Goal: Information Seeking & Learning: Learn about a topic

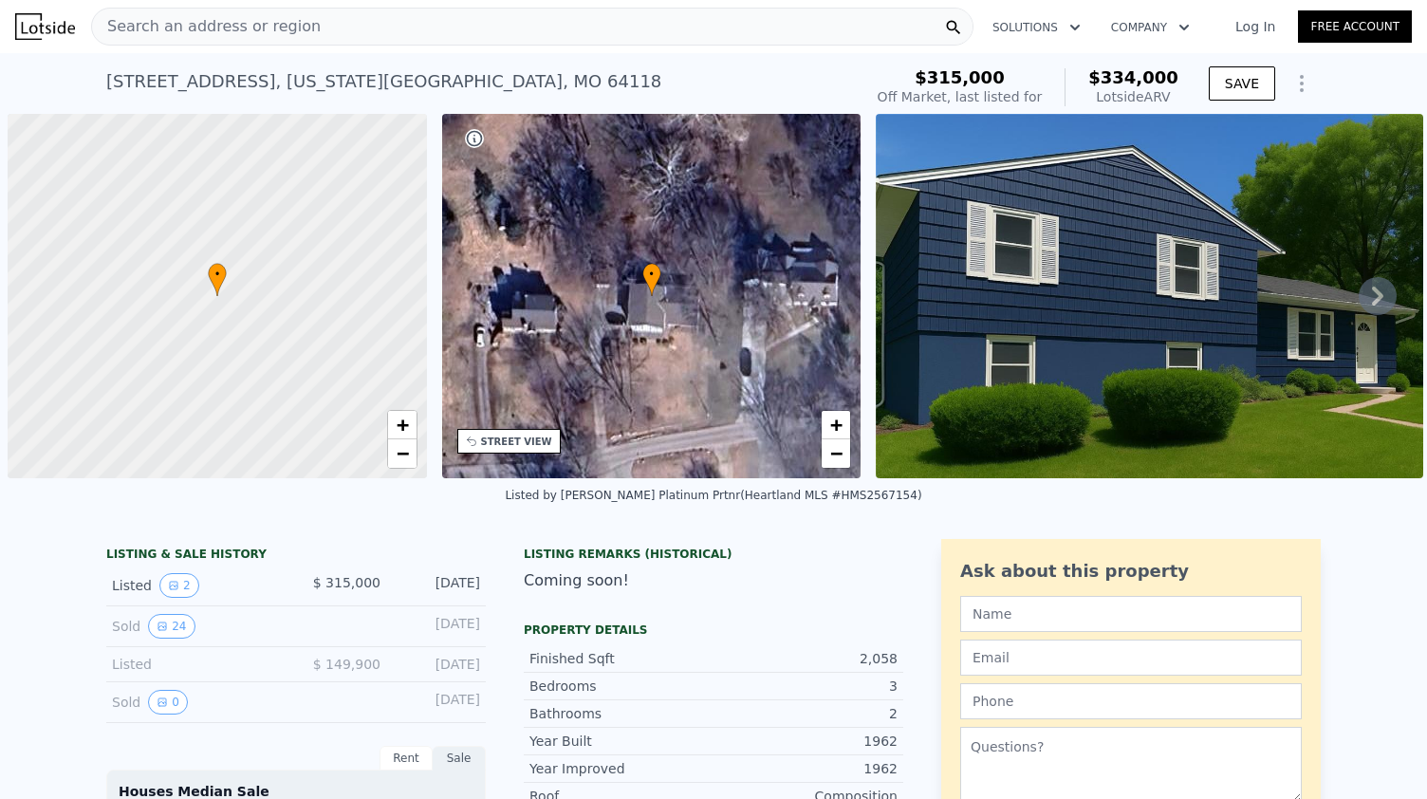
scroll to position [0, 8]
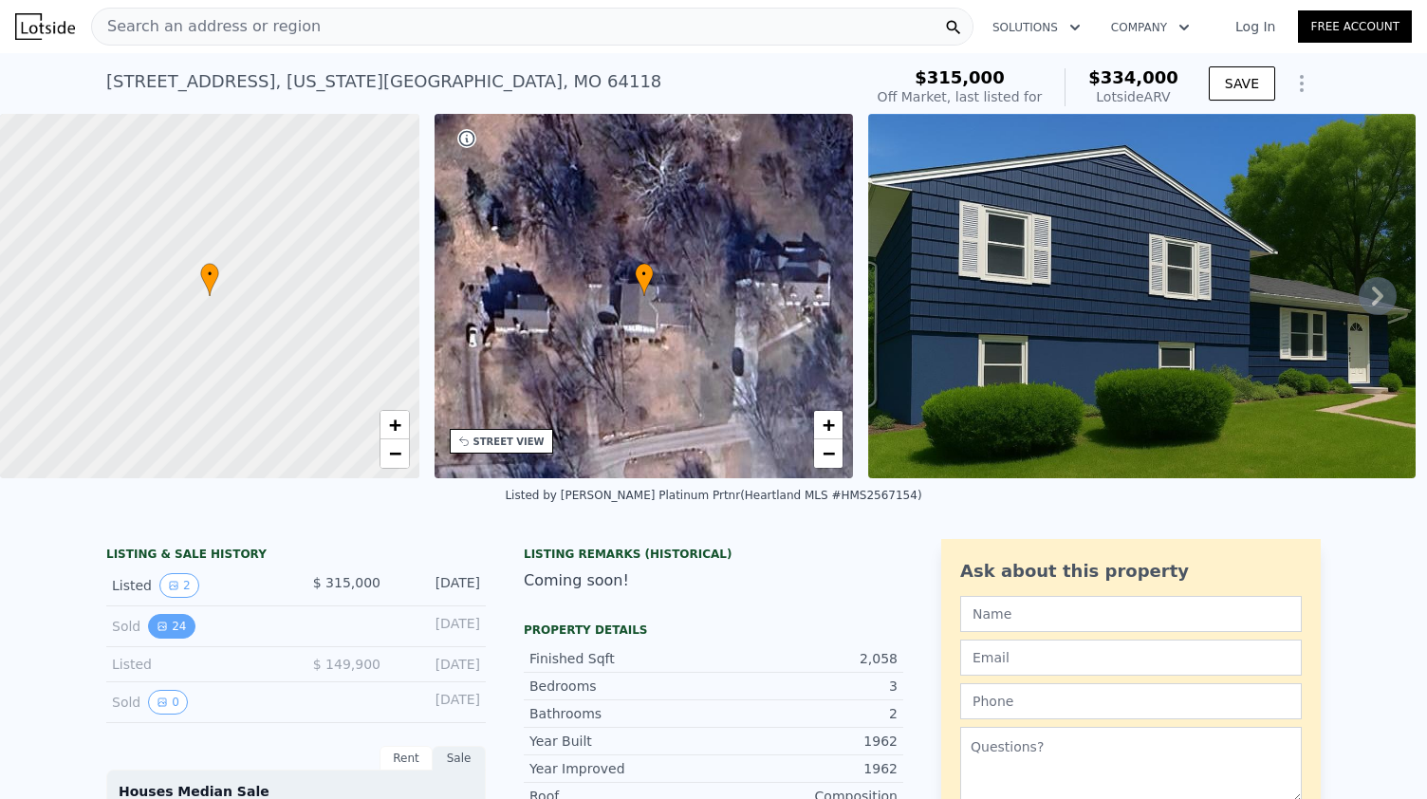
click at [163, 639] on button "24" at bounding box center [171, 626] width 47 height 25
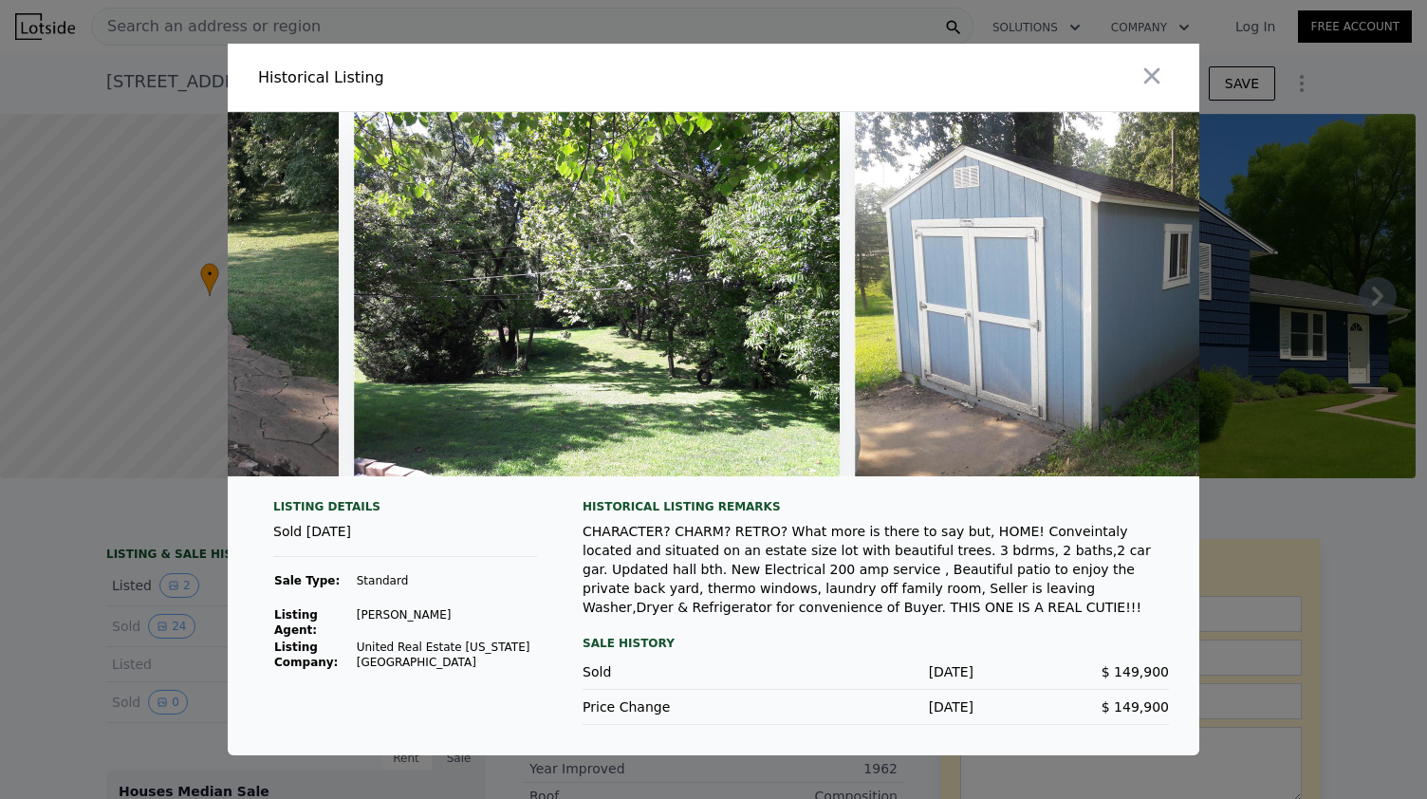
scroll to position [0, 10343]
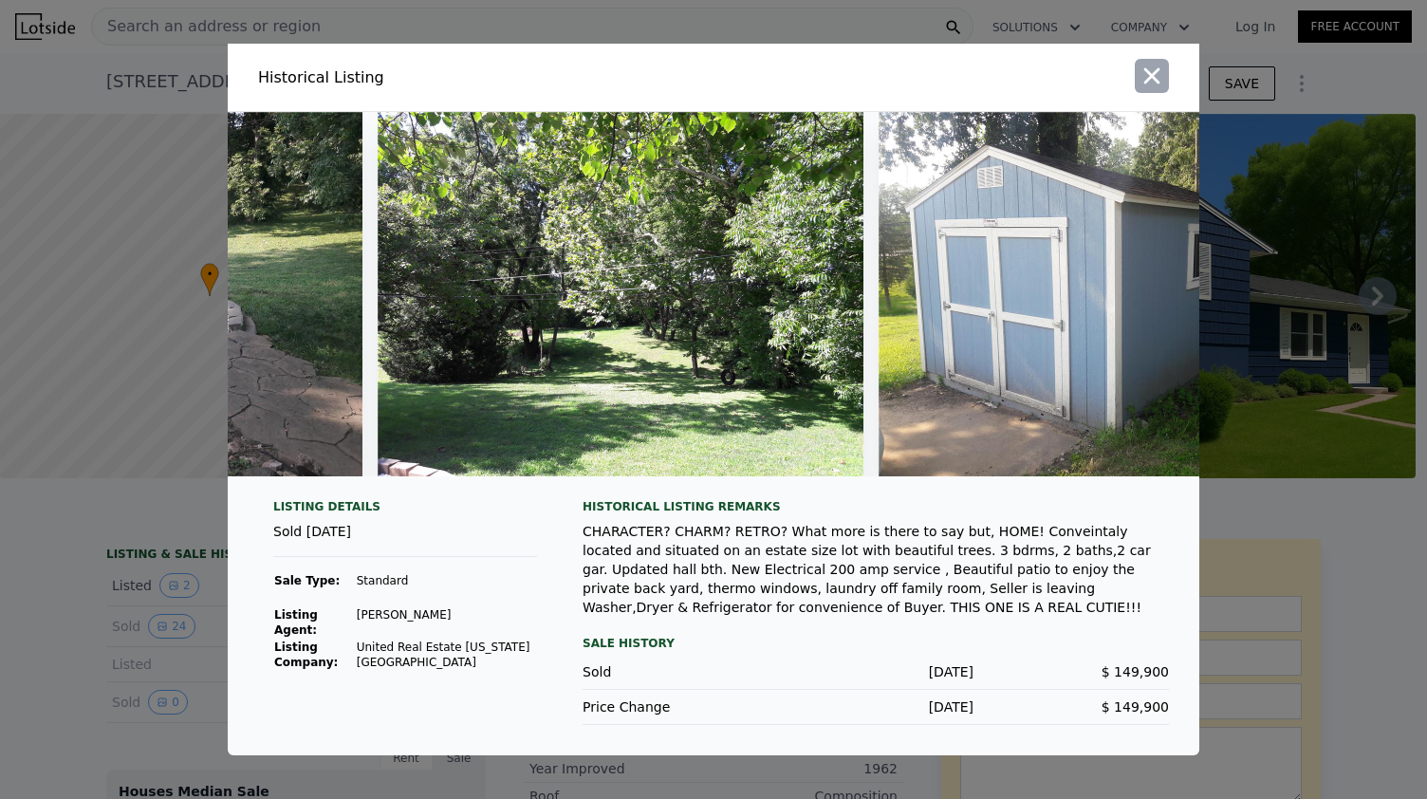
click at [1144, 85] on icon "button" at bounding box center [1152, 76] width 27 height 27
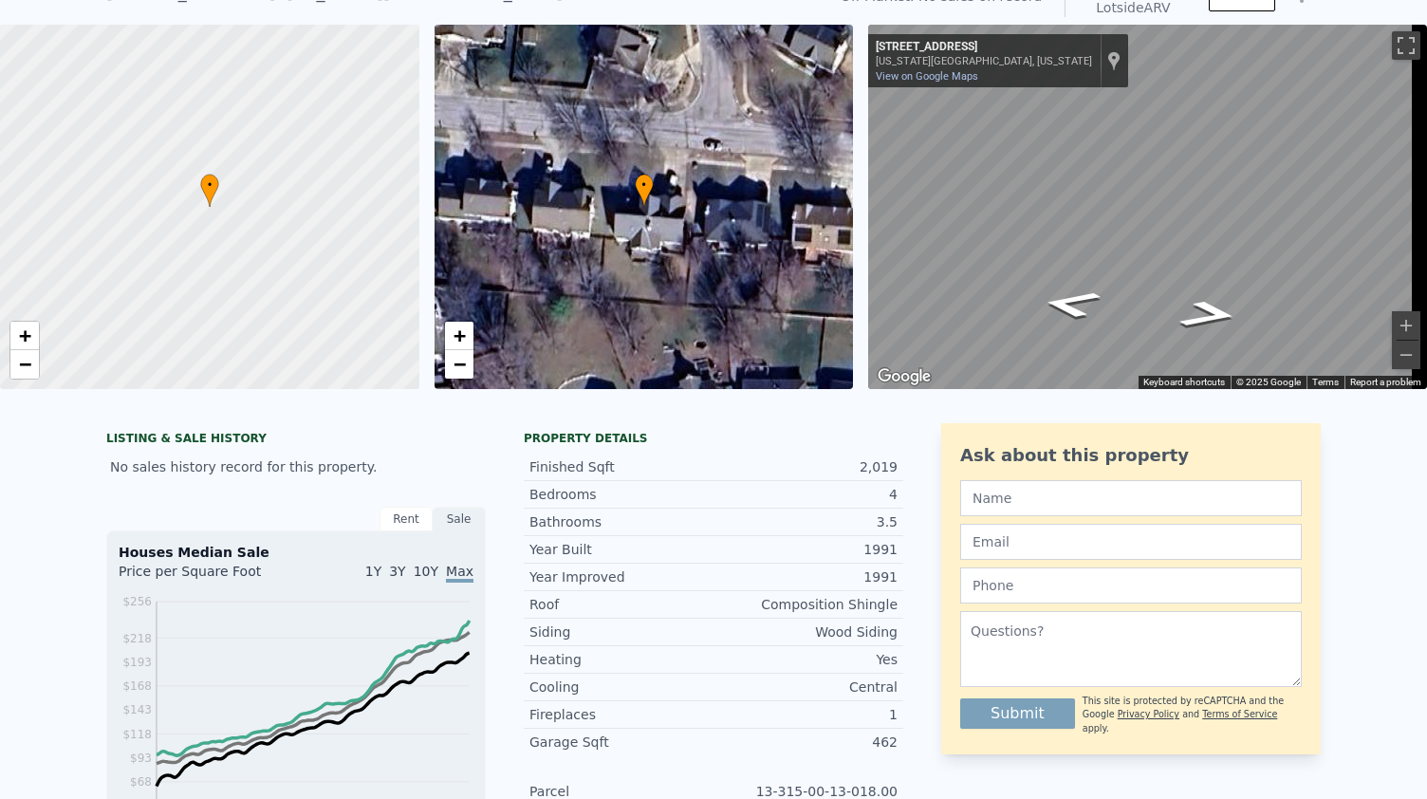
scroll to position [78, 0]
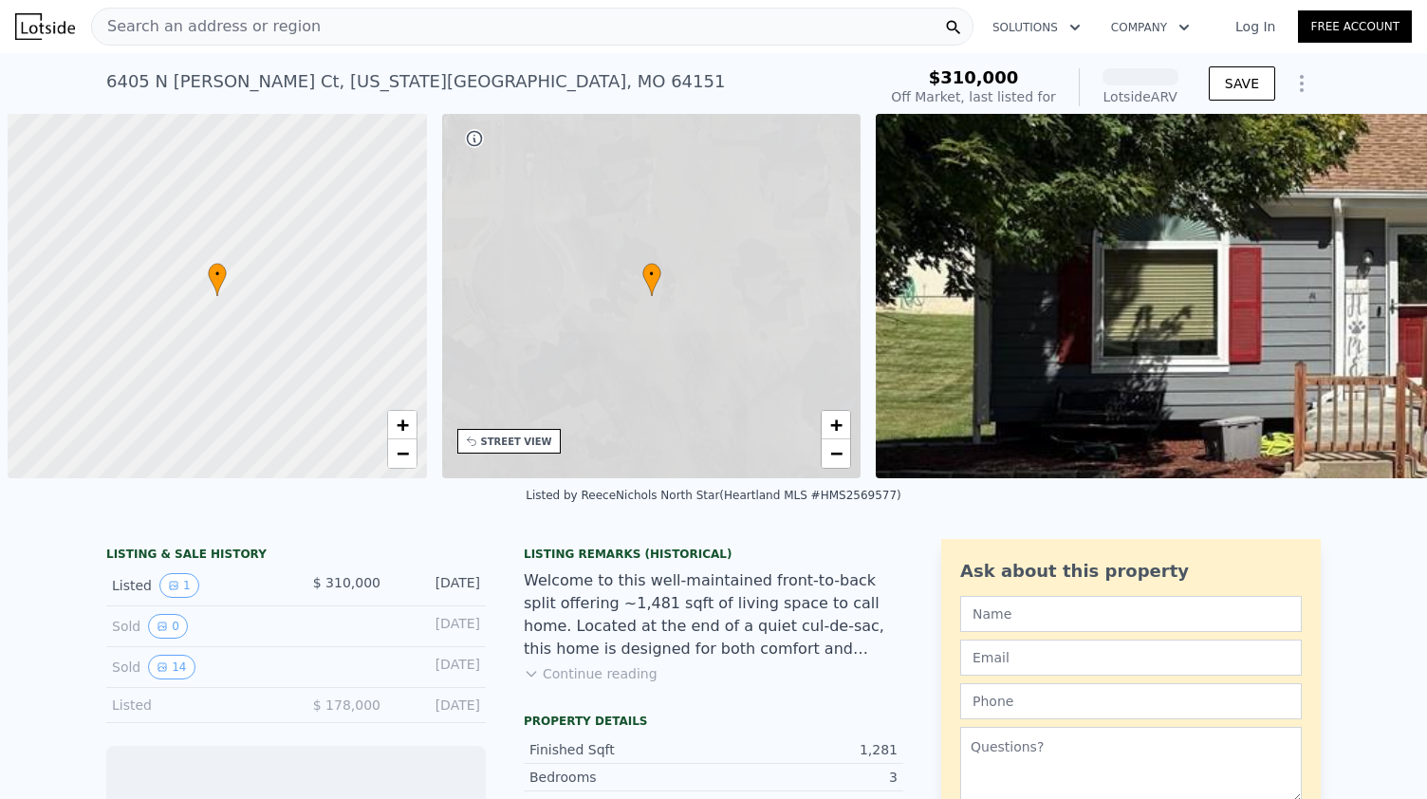
scroll to position [0, 8]
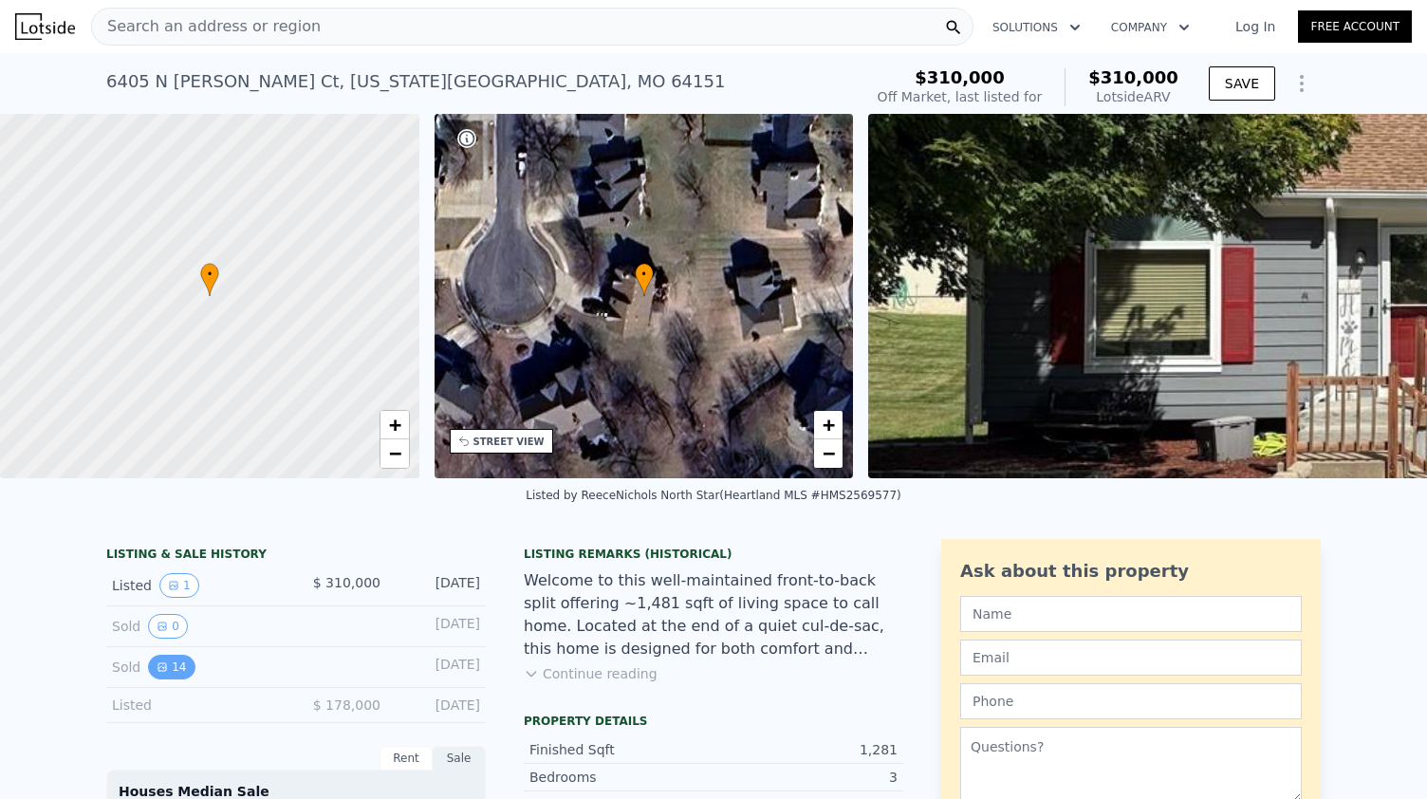
click at [158, 671] on icon "View historical data" at bounding box center [162, 667] width 8 height 8
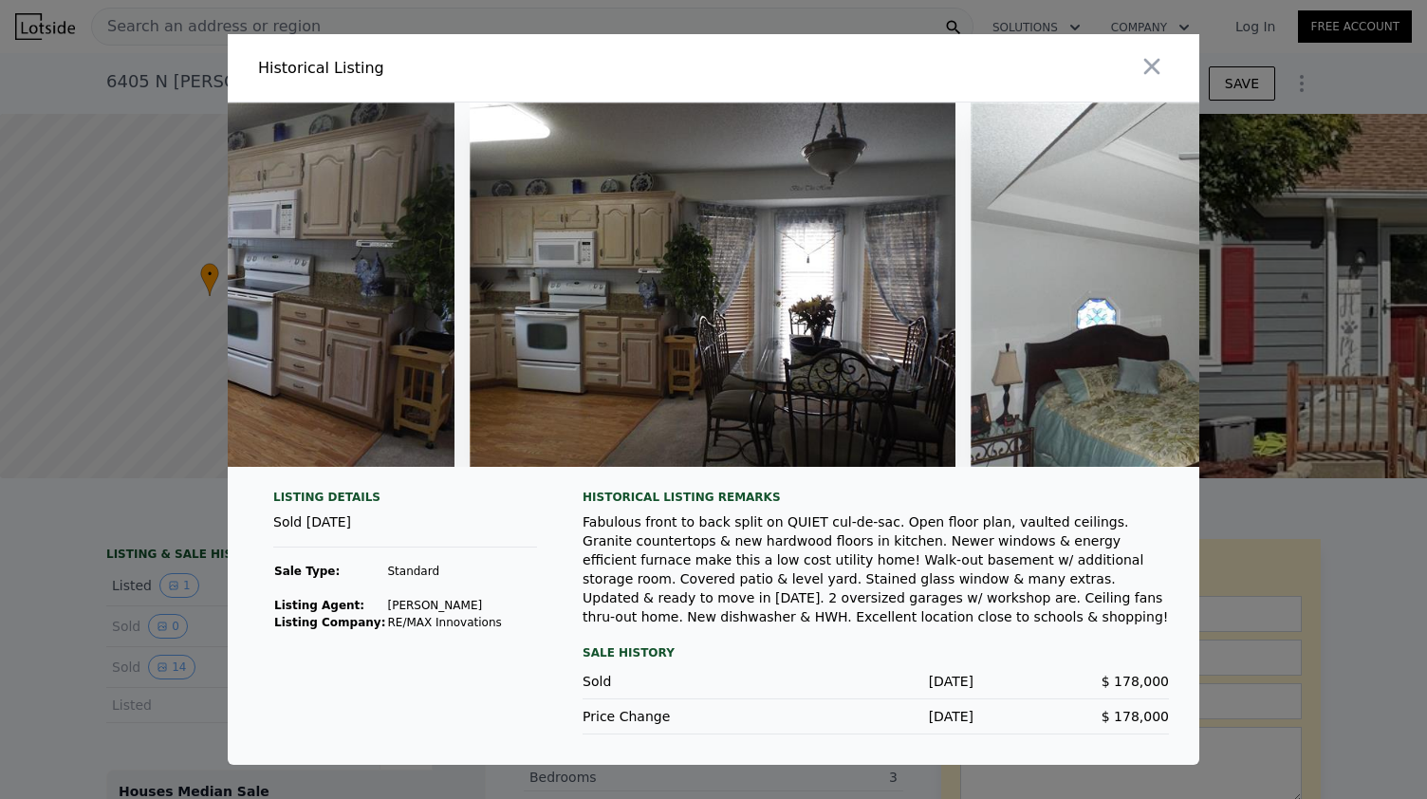
scroll to position [0, 6074]
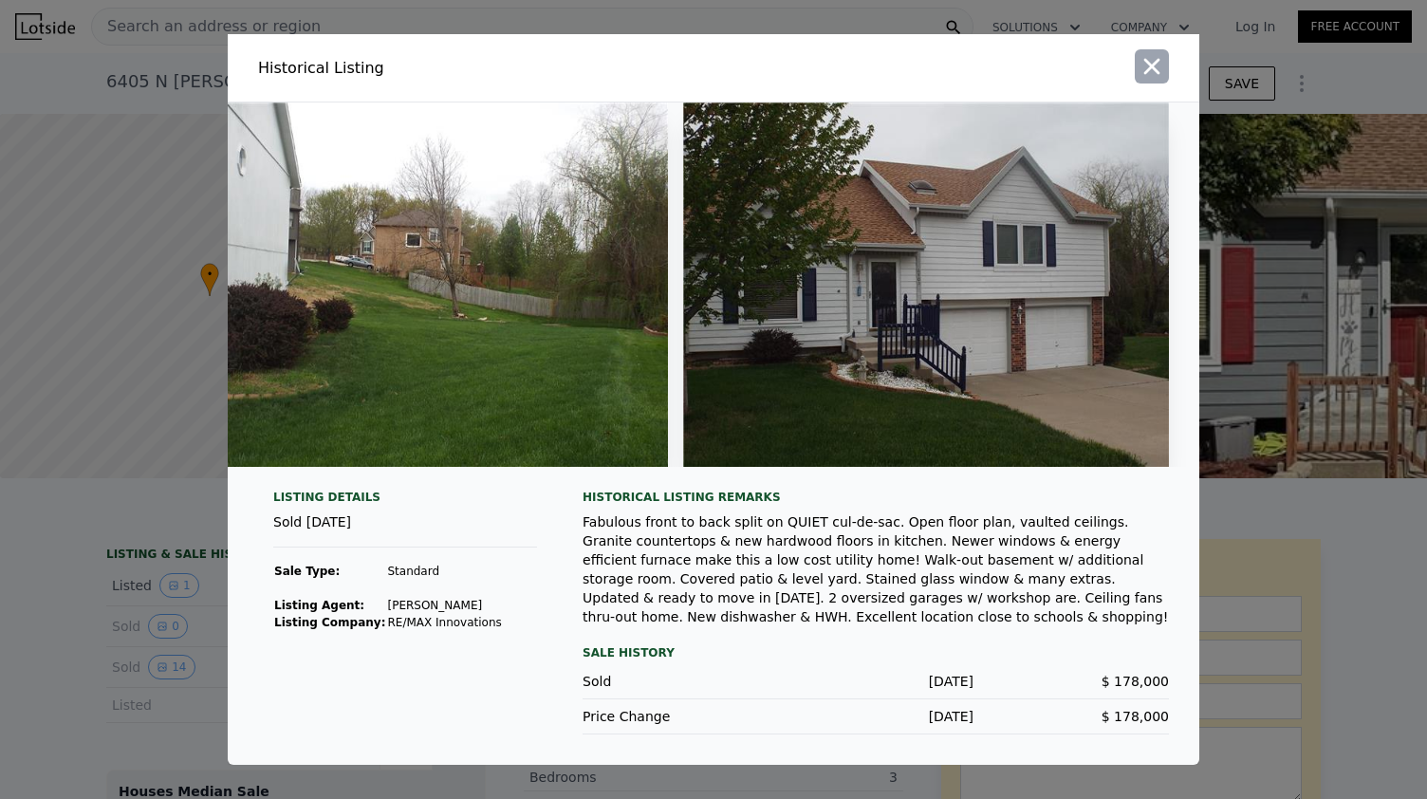
click at [1161, 70] on icon "button" at bounding box center [1152, 66] width 27 height 27
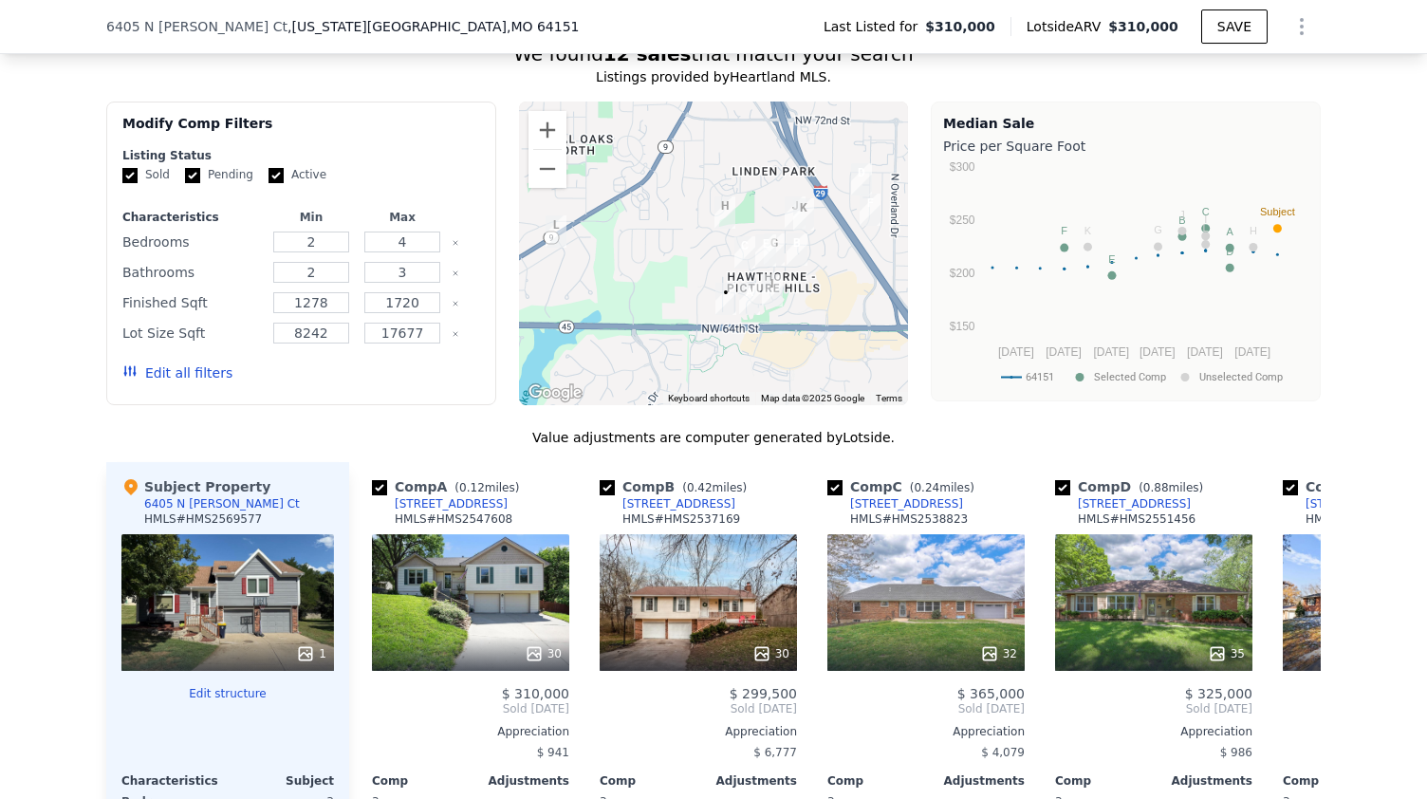
scroll to position [1452, 0]
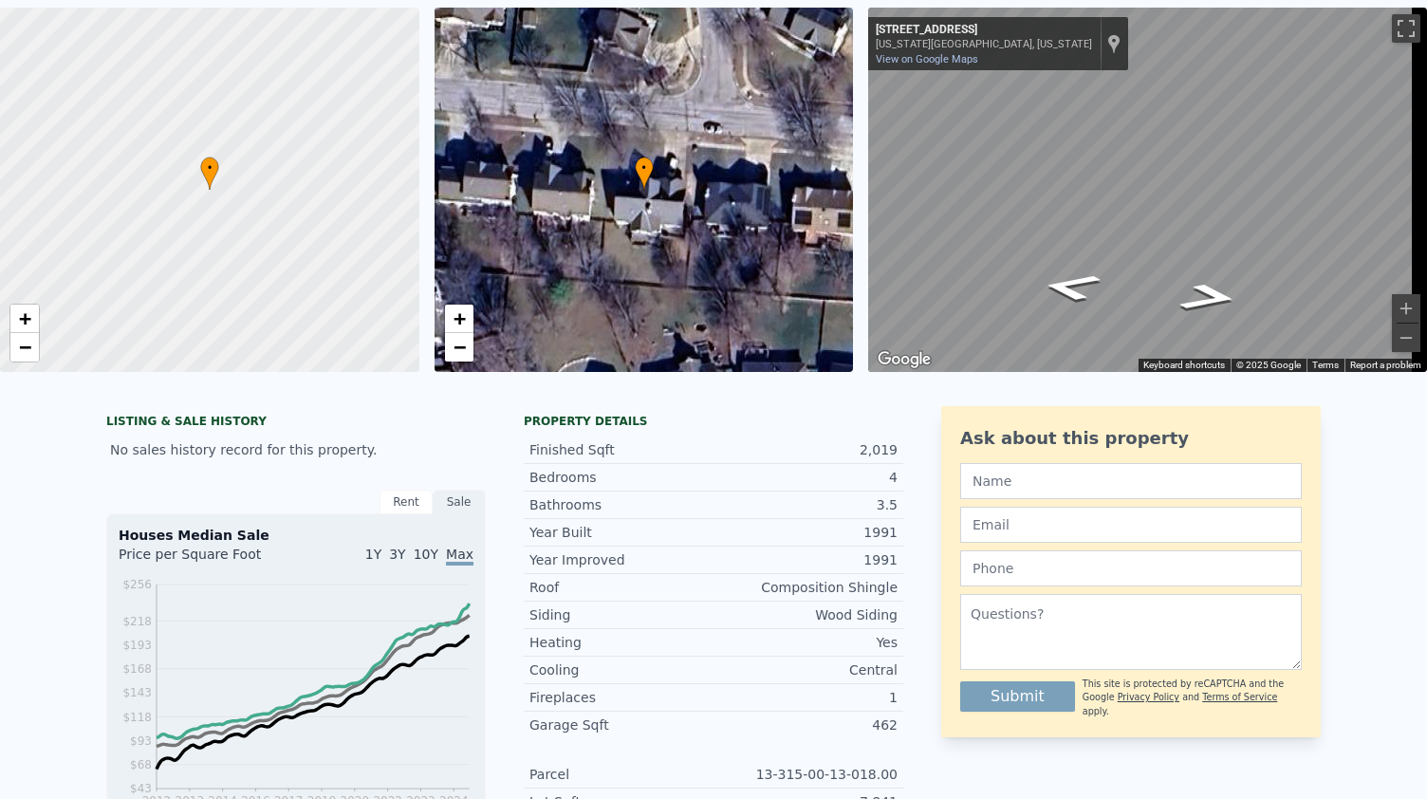
scroll to position [7, 0]
